Goal: Find contact information: Find contact information

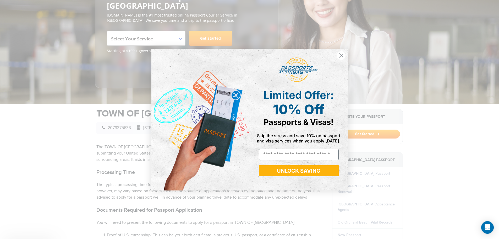
scroll to position [105, 0]
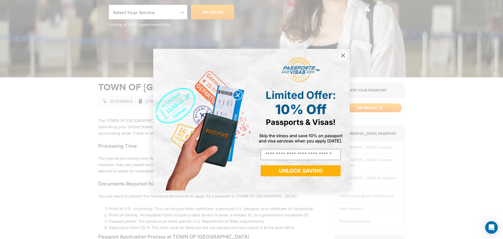
click at [345, 57] on icon "Close dialog" at bounding box center [343, 55] width 4 height 4
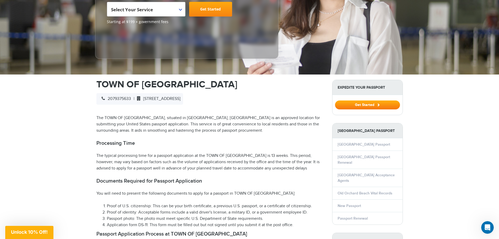
scroll to position [79, 0]
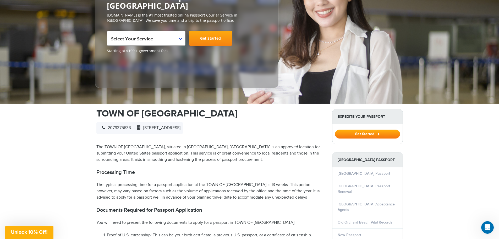
drag, startPoint x: 147, startPoint y: 127, endPoint x: 261, endPoint y: 125, distance: 113.7
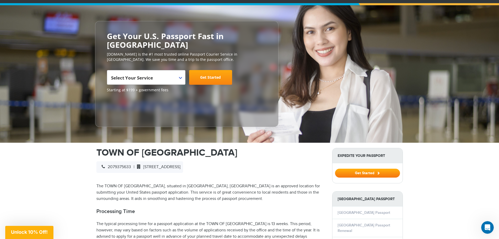
scroll to position [0, 0]
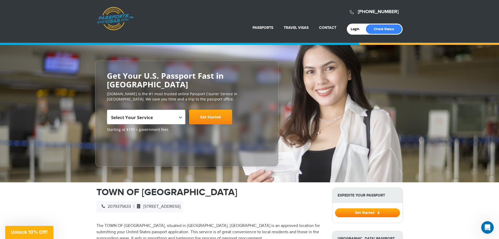
drag, startPoint x: 71, startPoint y: 80, endPoint x: 73, endPoint y: 76, distance: 4.6
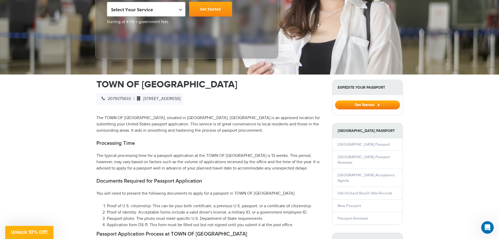
scroll to position [105, 0]
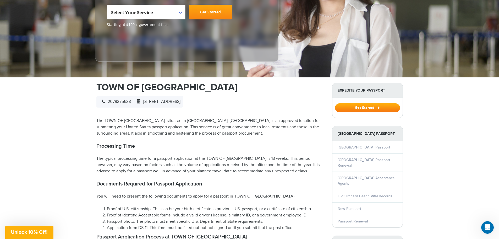
drag, startPoint x: 148, startPoint y: 101, endPoint x: 284, endPoint y: 99, distance: 136.3
copy span "[STREET_ADDRESS]"
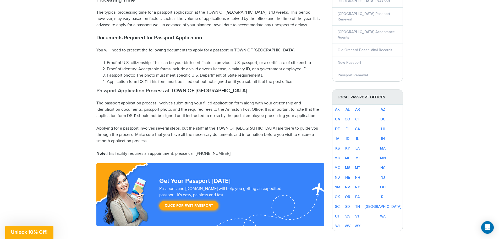
scroll to position [262, 0]
